Goal: Information Seeking & Learning: Learn about a topic

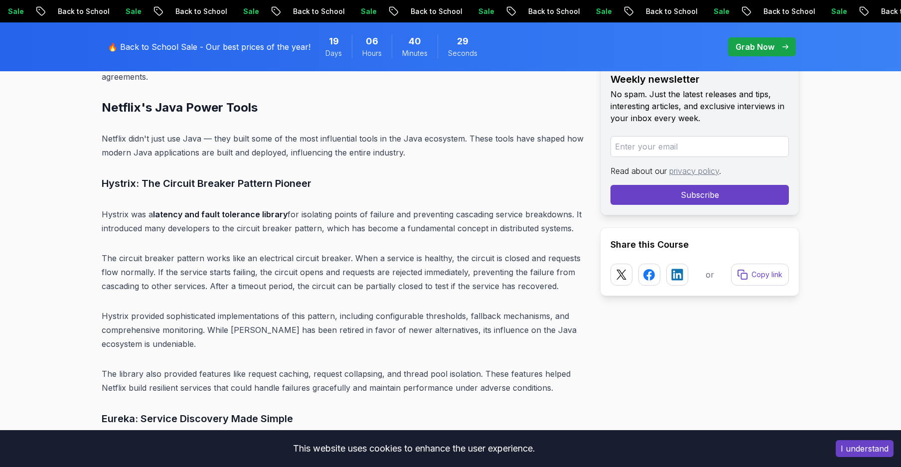
scroll to position [3612, 0]
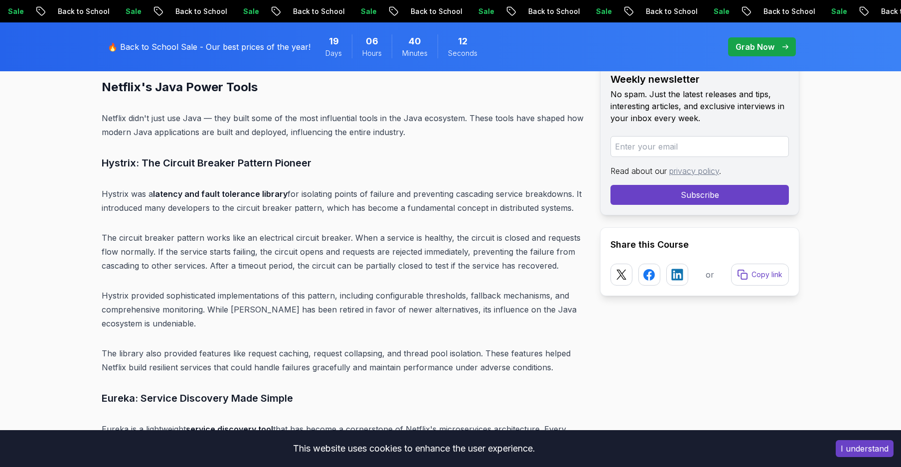
click at [306, 289] on p "Hystrix provided sophisticated implementations of this pattern, including confi…" at bounding box center [343, 310] width 483 height 42
click at [309, 289] on p "Hystrix provided sophisticated implementations of this pattern, including confi…" at bounding box center [343, 310] width 483 height 42
drag, startPoint x: 309, startPoint y: 283, endPoint x: 399, endPoint y: 285, distance: 89.7
click at [399, 289] on p "Hystrix provided sophisticated implementations of this pattern, including confi…" at bounding box center [343, 310] width 483 height 42
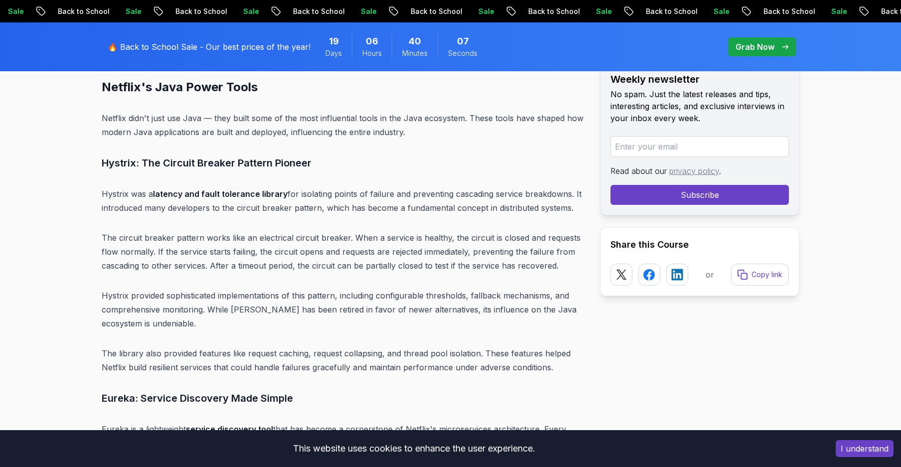
click at [384, 231] on p "The circuit breaker pattern works like an electrical circuit breaker. When a se…" at bounding box center [343, 252] width 483 height 42
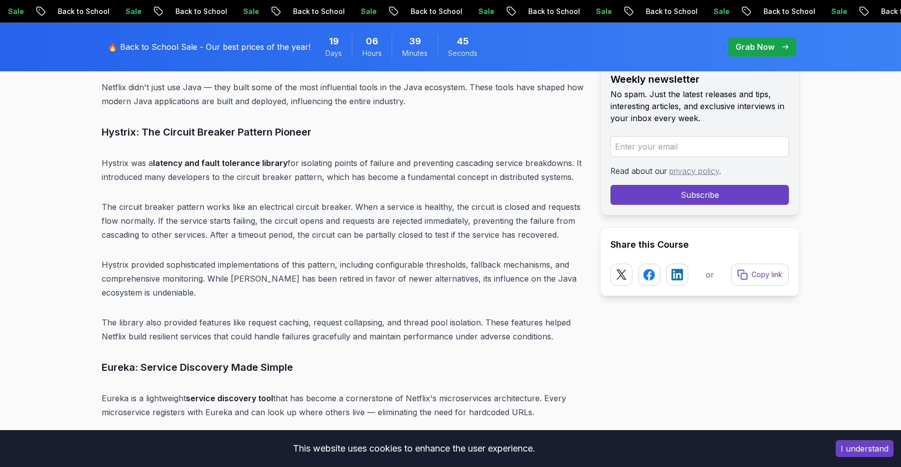
scroll to position [3672, 0]
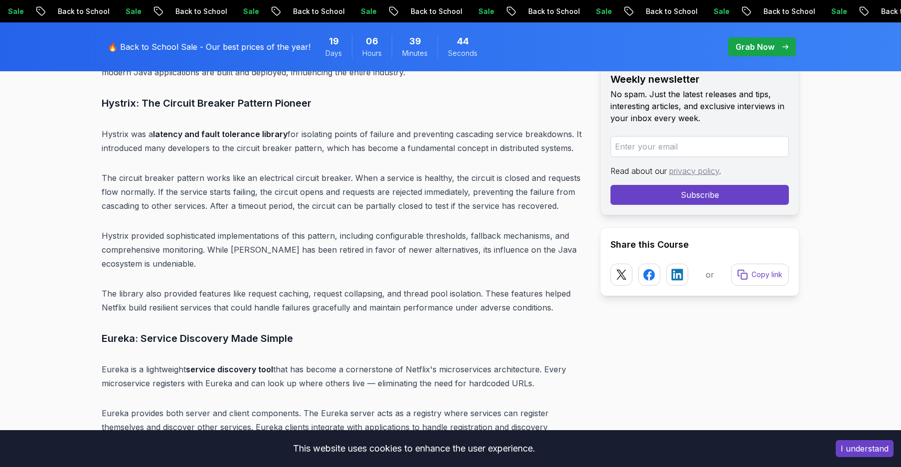
click at [491, 287] on p "The library also provided features like request caching, request collapsing, an…" at bounding box center [343, 301] width 483 height 28
copy p "adverse"
click at [491, 287] on p "The library also provided features like request caching, request collapsing, an…" at bounding box center [343, 301] width 483 height 28
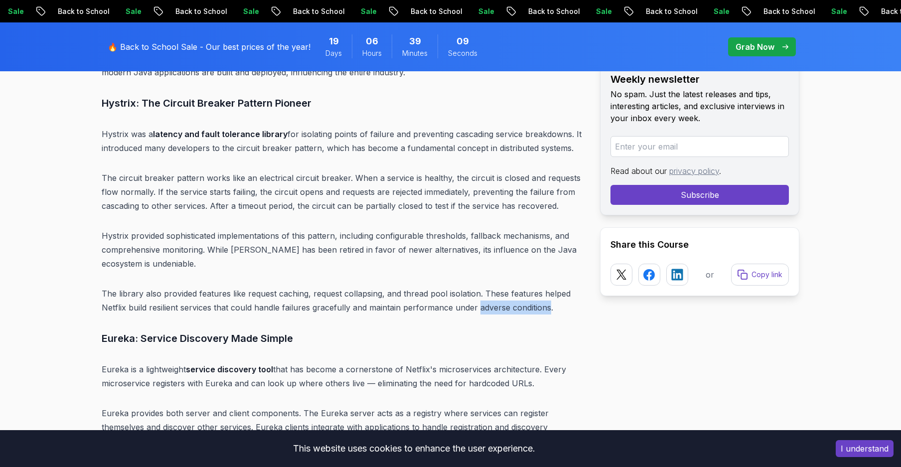
drag, startPoint x: 491, startPoint y: 280, endPoint x: 523, endPoint y: 283, distance: 33.0
click at [523, 287] on p "The library also provided features like request caching, request collapsing, an…" at bounding box center [343, 301] width 483 height 28
click at [384, 240] on p "Hystrix provided sophisticated implementations of this pattern, including confi…" at bounding box center [343, 250] width 483 height 42
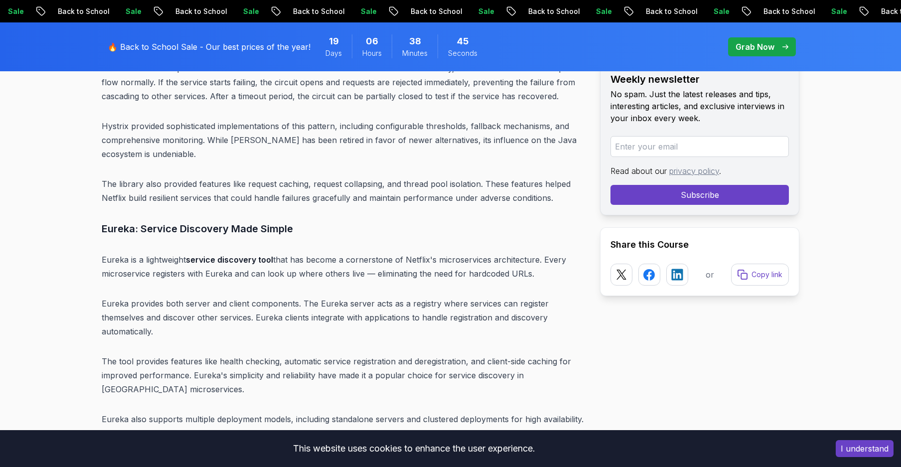
scroll to position [3851, 0]
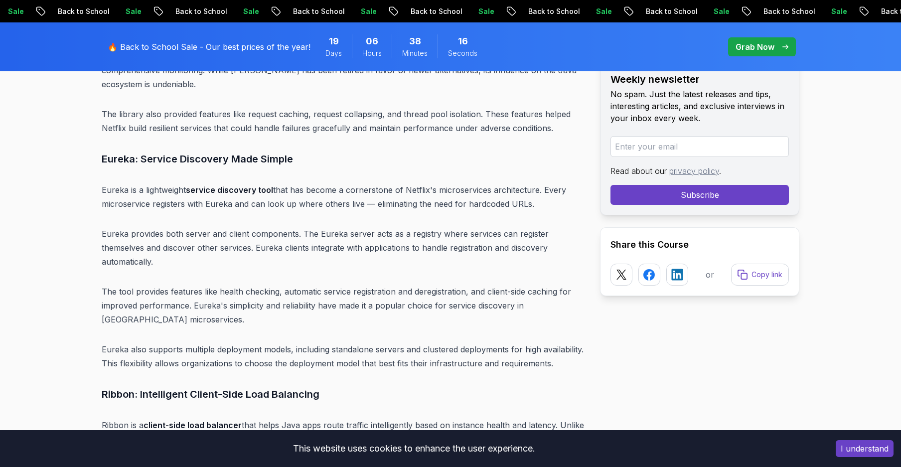
click at [554, 183] on p "Eureka is a lightweight service discovery tool that has become a cornerstone of…" at bounding box center [343, 197] width 483 height 28
drag, startPoint x: 554, startPoint y: 163, endPoint x: 224, endPoint y: 174, distance: 330.2
click at [224, 183] on p "Eureka is a lightweight service discovery tool that has become a cornerstone of…" at bounding box center [343, 197] width 483 height 28
click at [286, 227] on p "Eureka provides both server and client components. The Eureka server acts as a …" at bounding box center [343, 248] width 483 height 42
